Goal: Task Accomplishment & Management: Complete application form

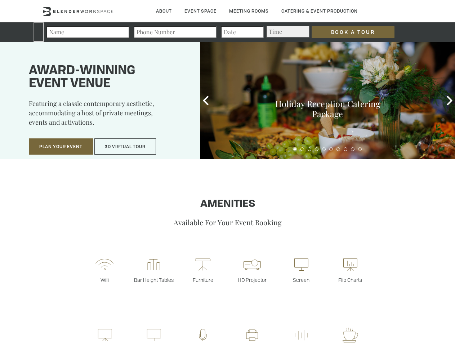
type div "[DATE]"
